Goal: Information Seeking & Learning: Learn about a topic

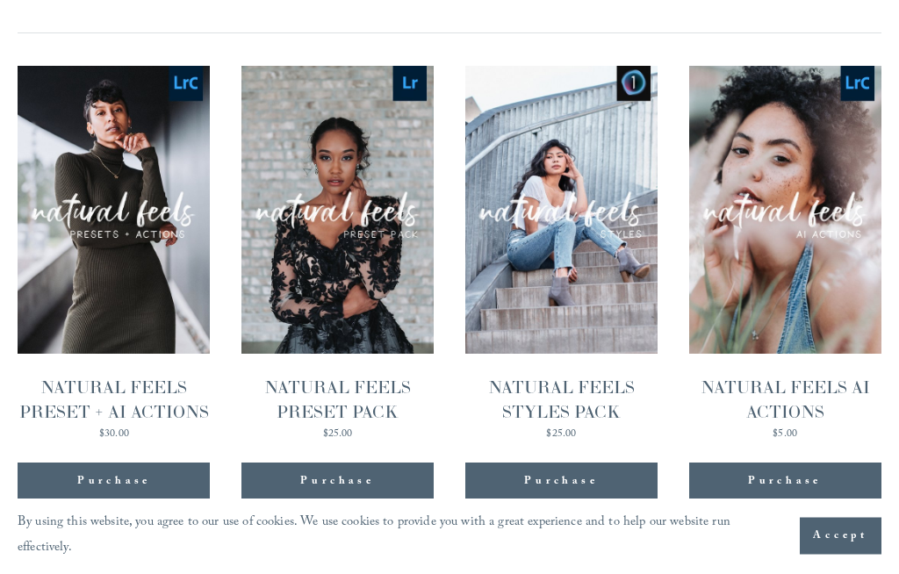
scroll to position [1625, 0]
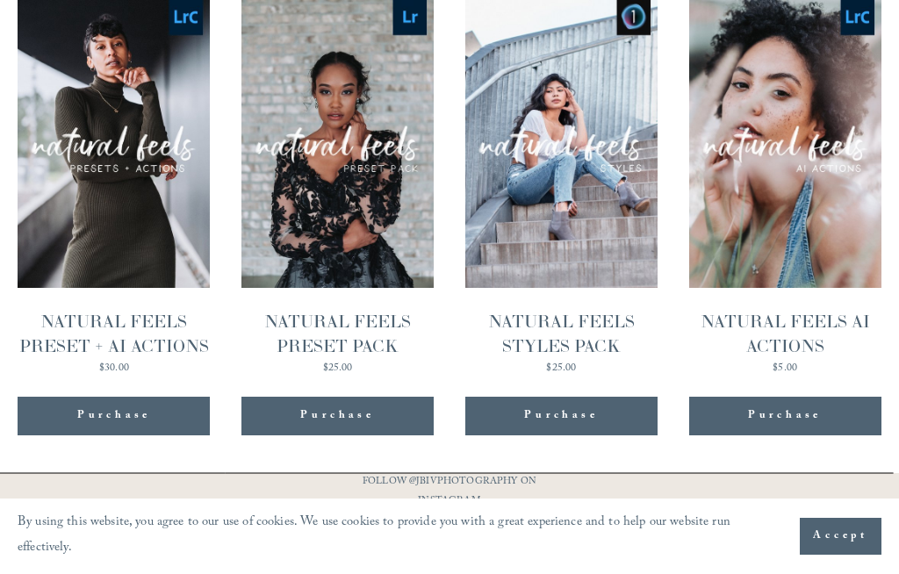
click at [588, 176] on img "NATURAL FEELS STYLES PACK" at bounding box center [561, 144] width 192 height 288
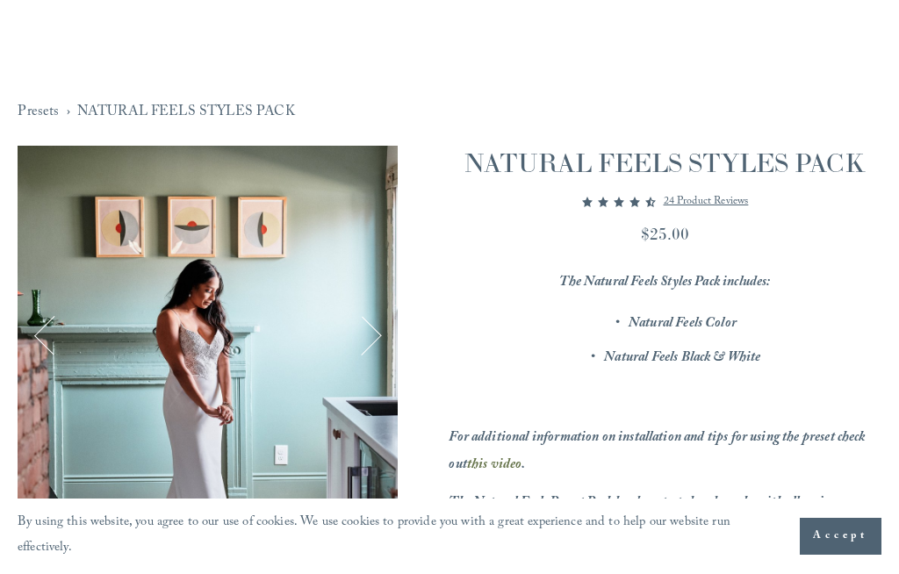
scroll to position [155, 0]
click at [380, 341] on button "Next" at bounding box center [362, 334] width 45 height 45
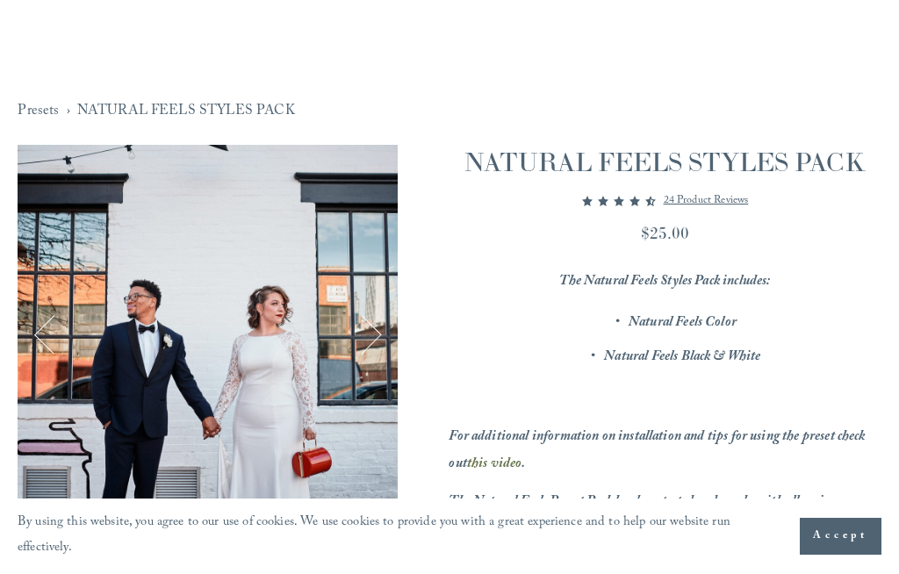
click at [372, 341] on button "Next" at bounding box center [362, 334] width 45 height 45
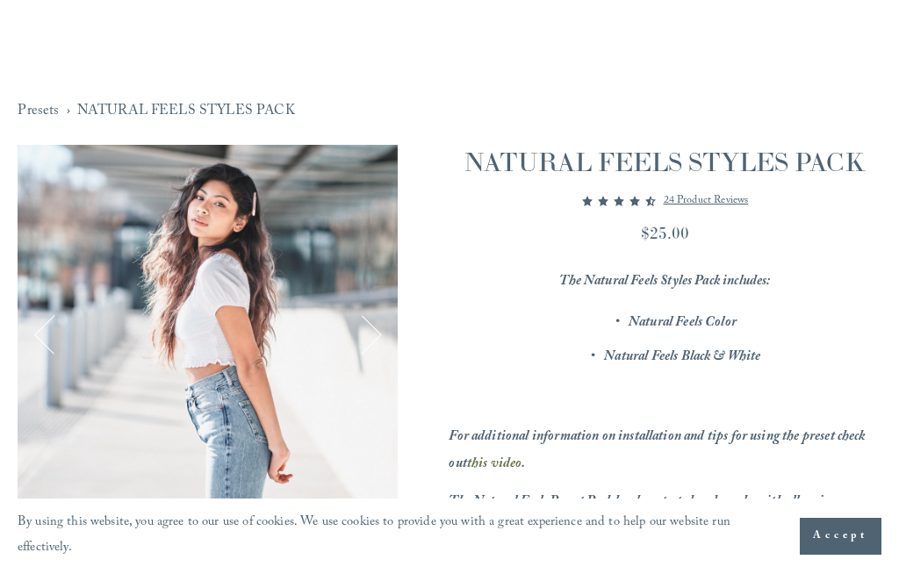
click at [369, 336] on button "Next" at bounding box center [362, 334] width 45 height 45
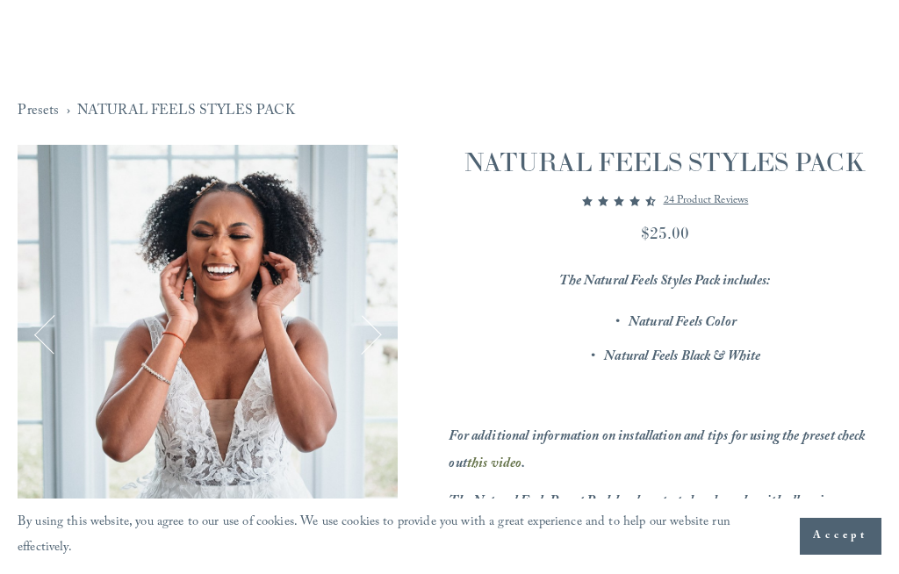
click at [372, 341] on button "Next" at bounding box center [362, 334] width 45 height 45
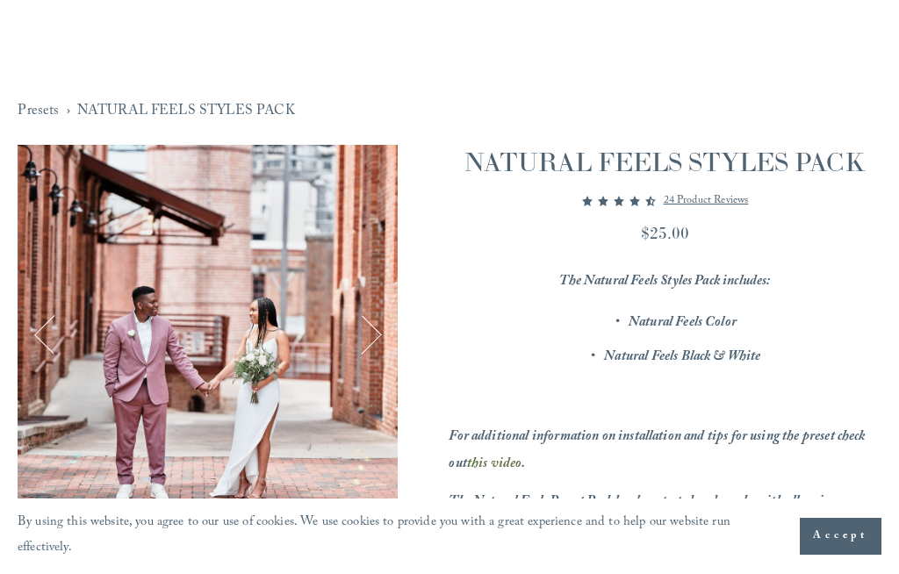
click at [362, 340] on button "Next" at bounding box center [362, 334] width 45 height 45
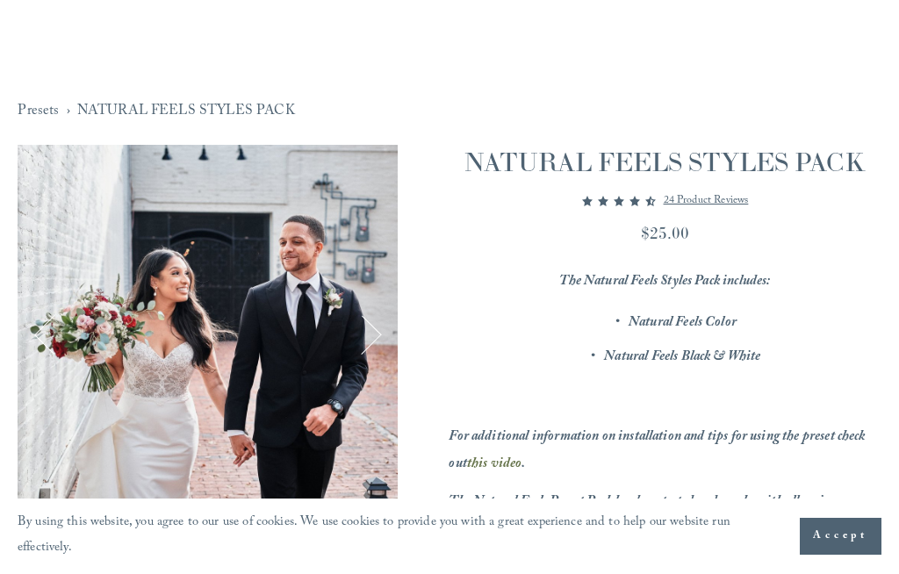
click at [365, 336] on button "Next" at bounding box center [362, 334] width 45 height 45
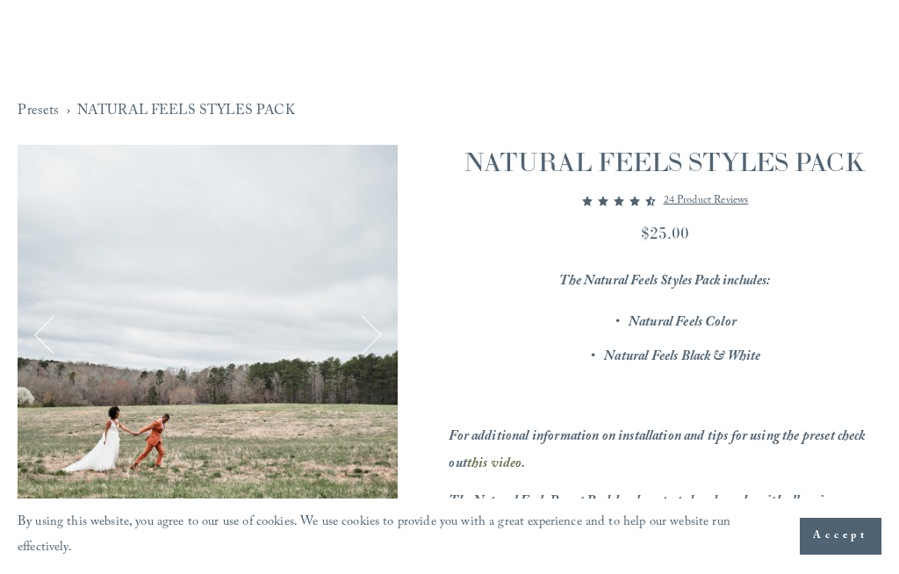
click at [366, 335] on button "Next" at bounding box center [362, 334] width 45 height 45
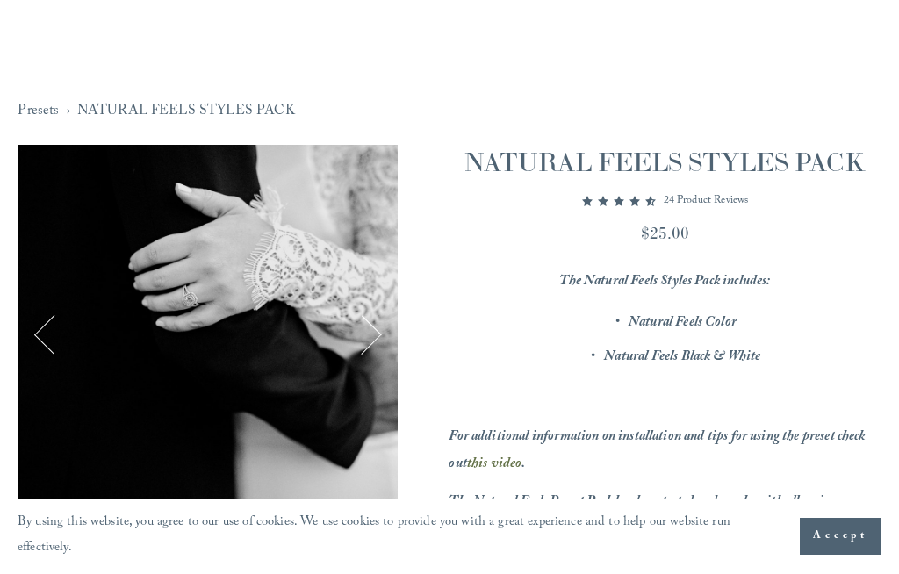
click at [365, 338] on button "Next" at bounding box center [362, 334] width 45 height 45
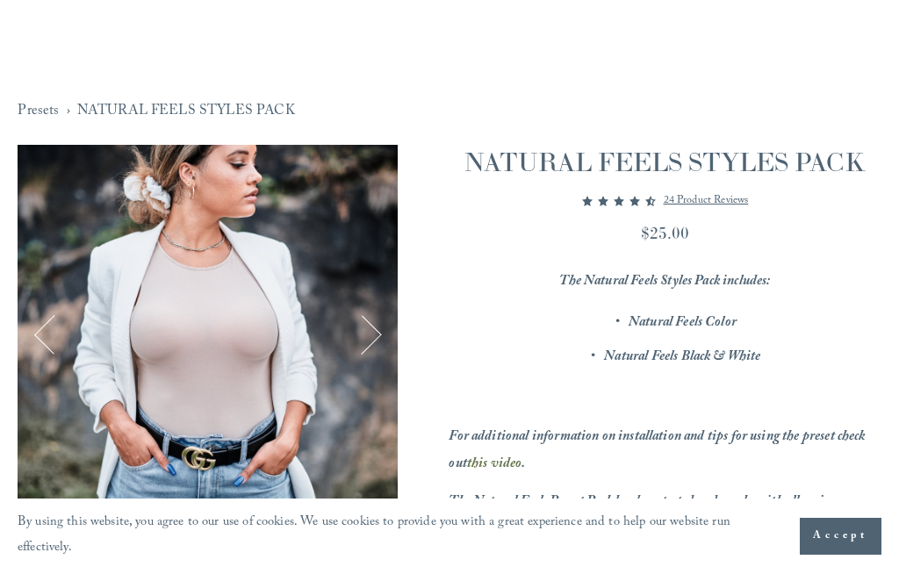
click at [366, 341] on button "Next" at bounding box center [362, 334] width 45 height 45
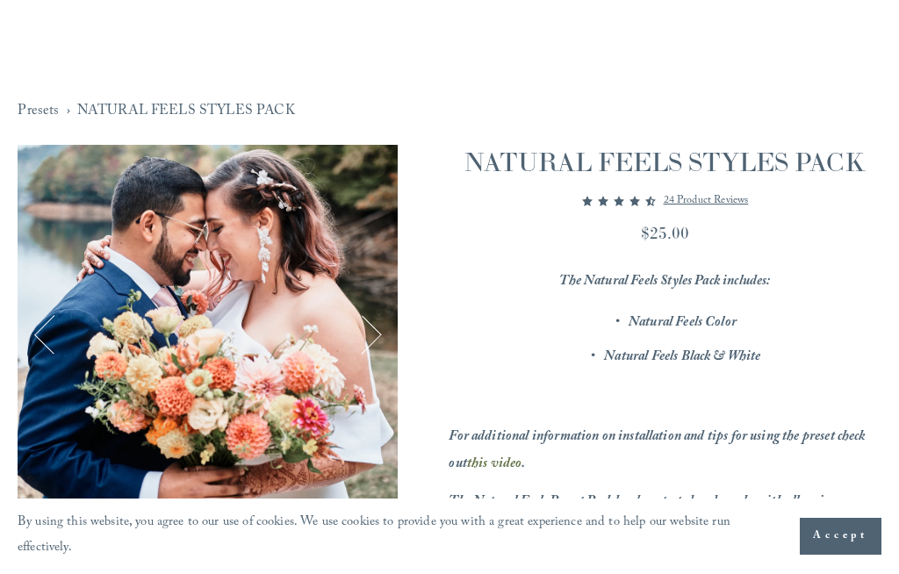
click at [375, 336] on button "Next" at bounding box center [362, 334] width 45 height 45
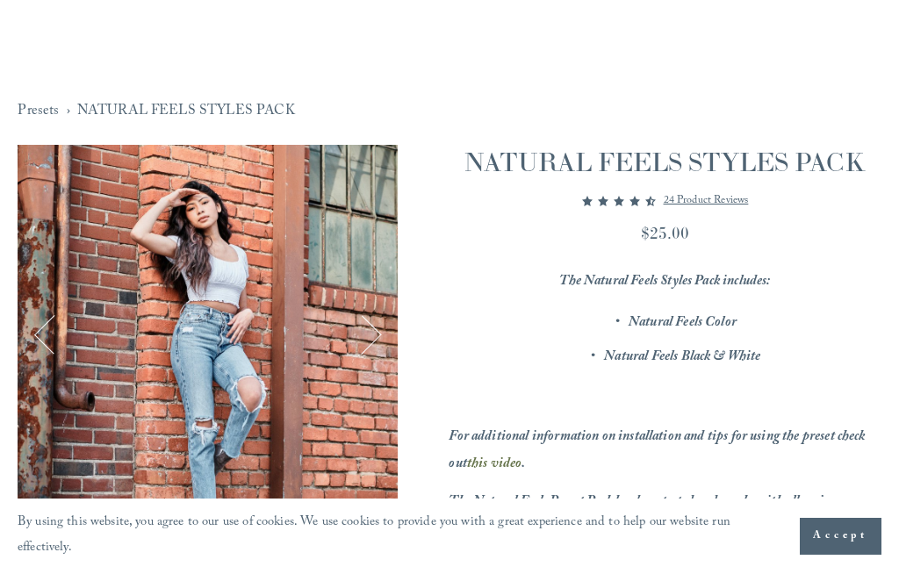
click at [369, 342] on button "Next" at bounding box center [362, 334] width 45 height 45
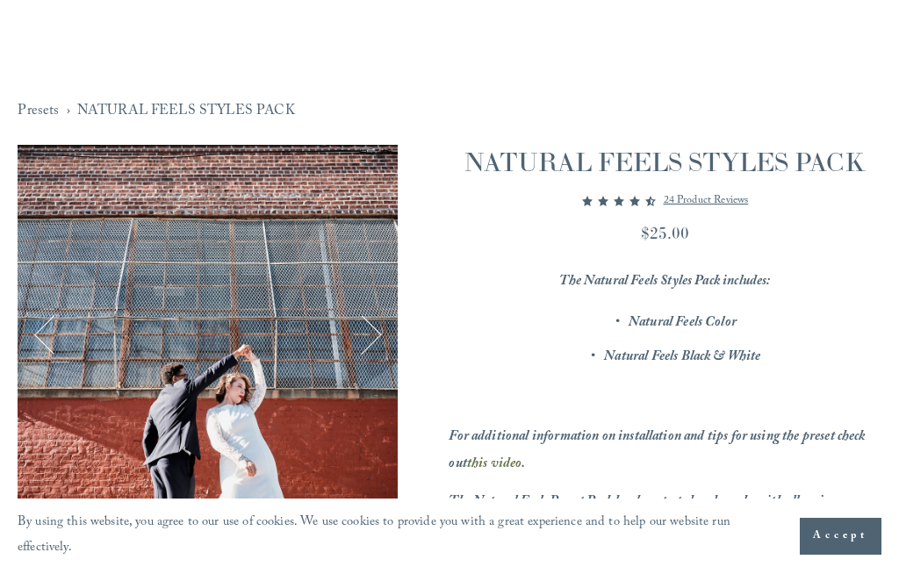
click at [364, 345] on button "Next" at bounding box center [362, 334] width 45 height 45
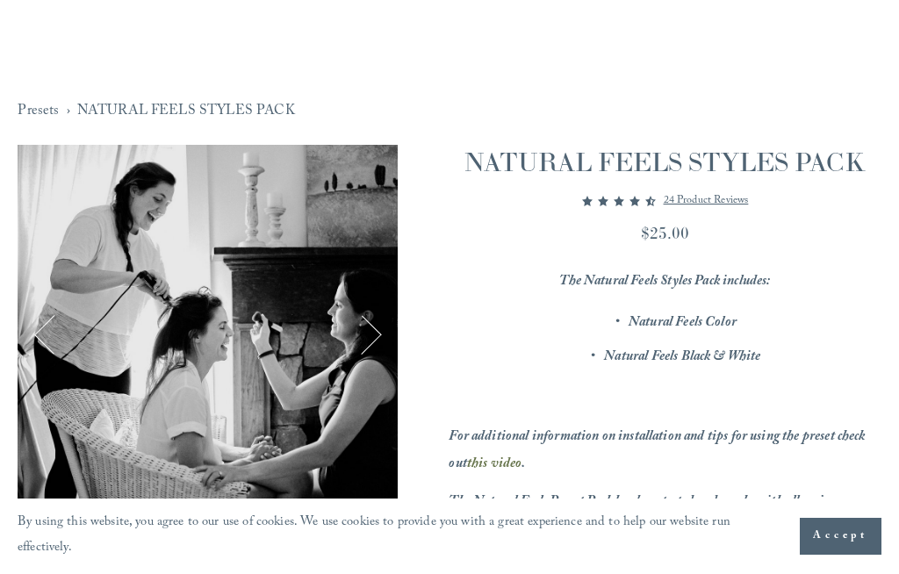
click at [366, 342] on button "Next" at bounding box center [362, 334] width 45 height 45
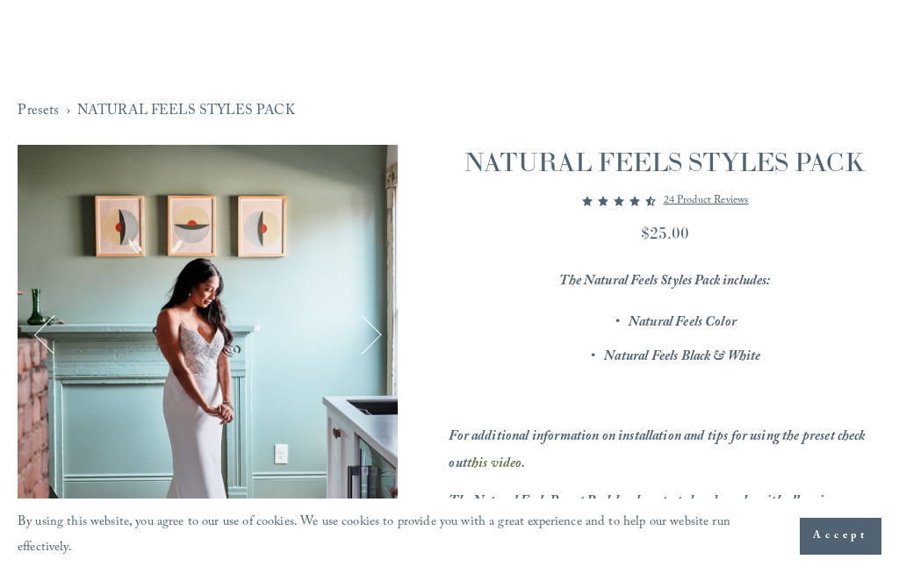
click at [362, 334] on button "Next" at bounding box center [362, 334] width 45 height 45
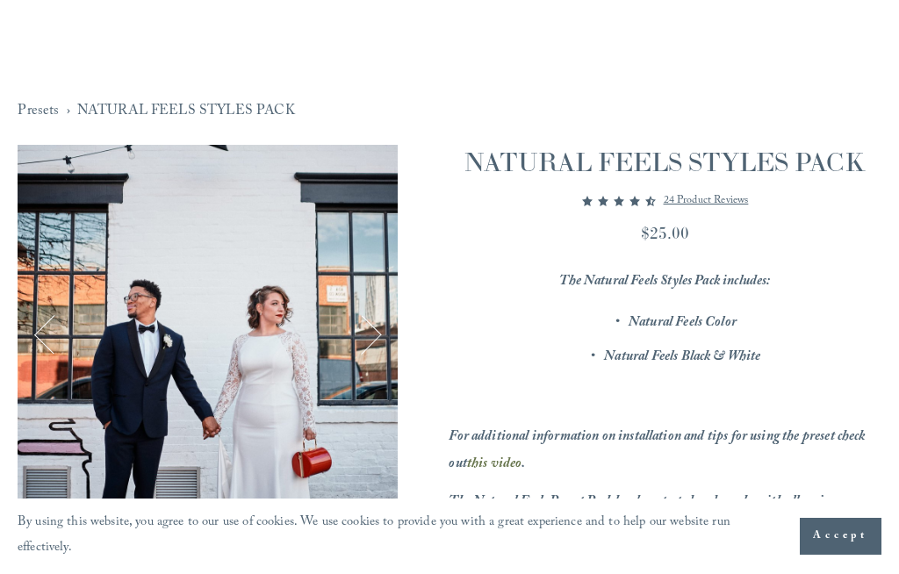
click at [371, 329] on button "Next" at bounding box center [362, 334] width 45 height 45
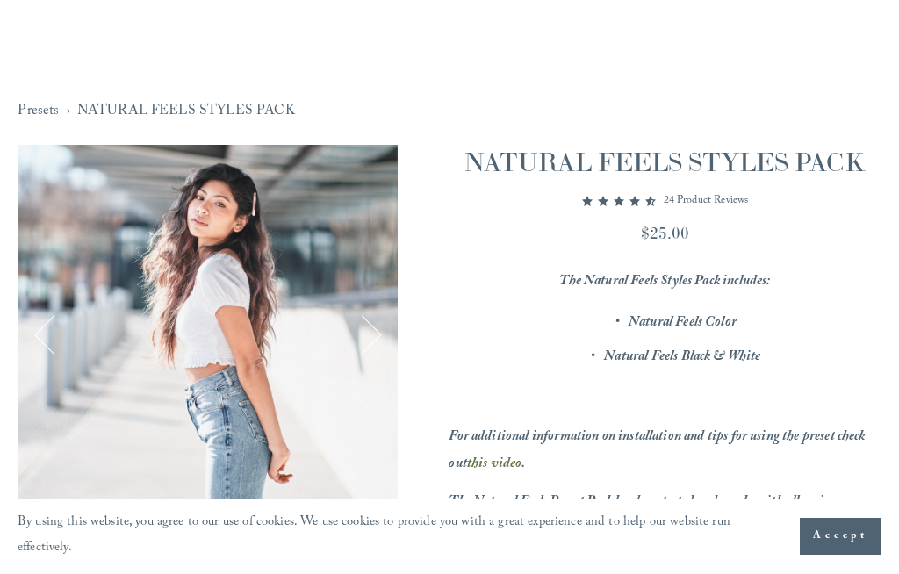
click at [369, 329] on button "Next" at bounding box center [362, 334] width 45 height 45
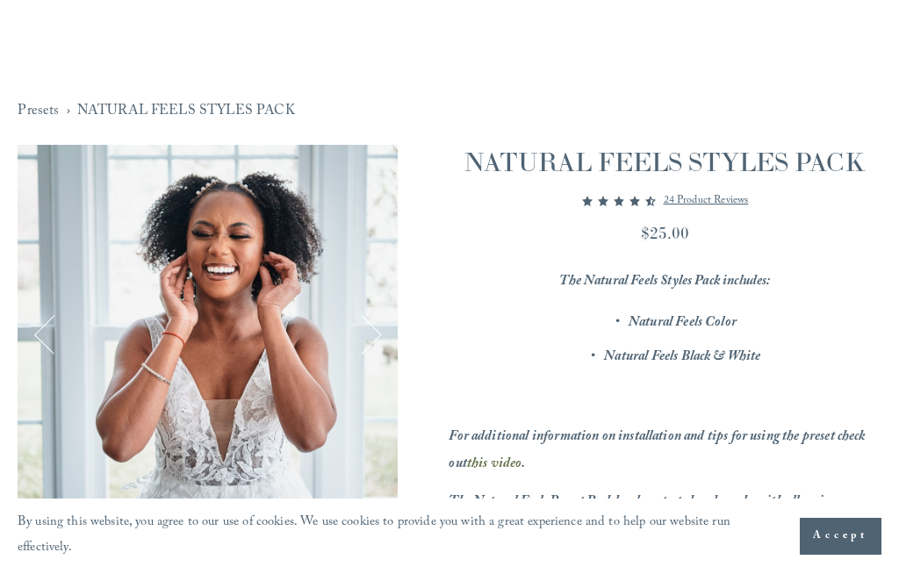
click at [365, 341] on button "Next" at bounding box center [362, 334] width 45 height 45
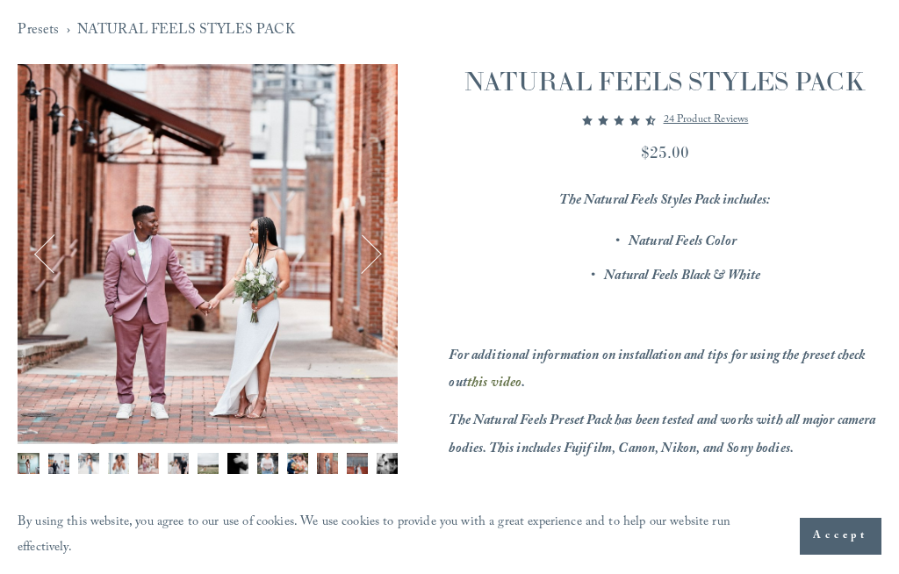
scroll to position [237, 0]
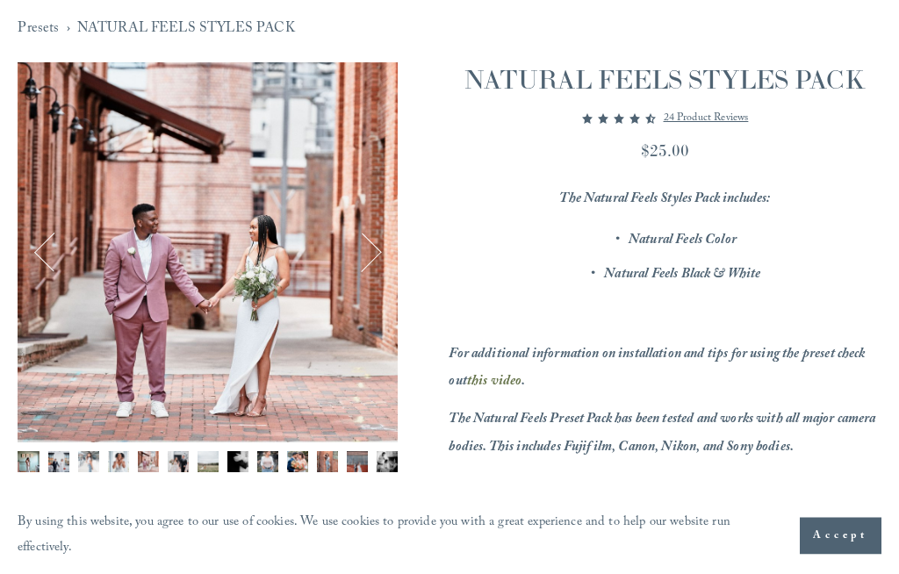
click at [696, 349] on em "For additional information on installation and tips for using the preset check …" at bounding box center [658, 369] width 419 height 51
click at [730, 361] on em "For additional information on installation and tips for using the preset check …" at bounding box center [658, 369] width 419 height 51
click at [509, 381] on em "this video" at bounding box center [494, 383] width 55 height 24
